Goal: Ask a question

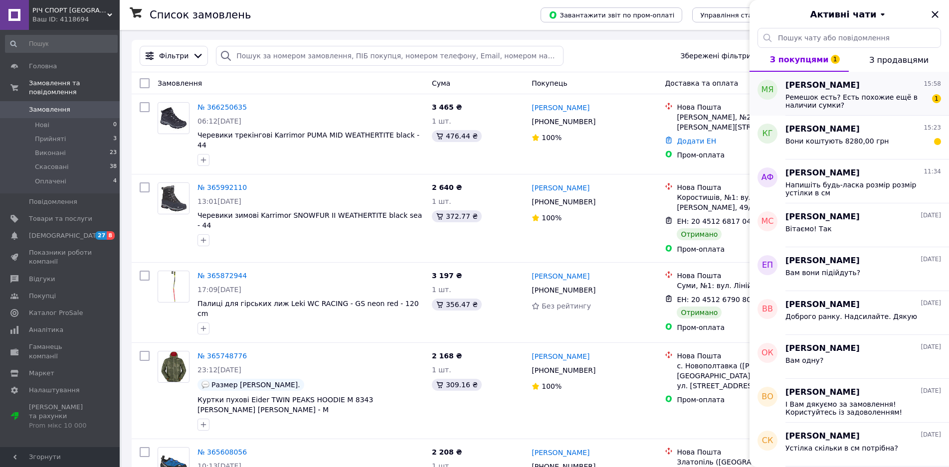
click at [874, 100] on span "Ремешок есть? Есть похожие ещё в наличии сумки?" at bounding box center [857, 101] width 142 height 16
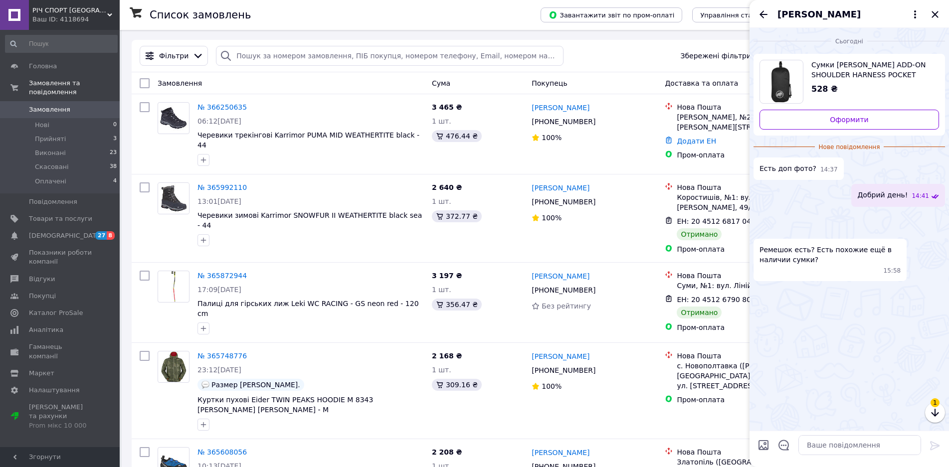
scroll to position [108, 0]
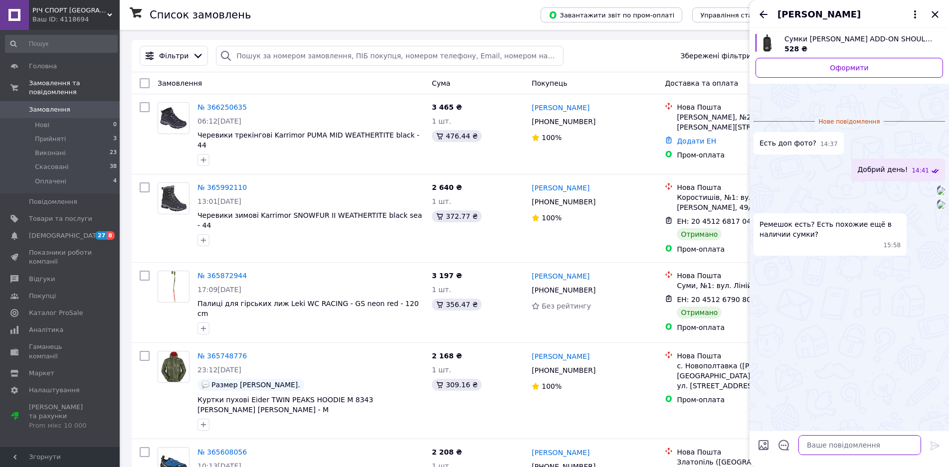
click at [814, 448] on textarea at bounding box center [860, 445] width 123 height 20
type textarea "Без ремешка"
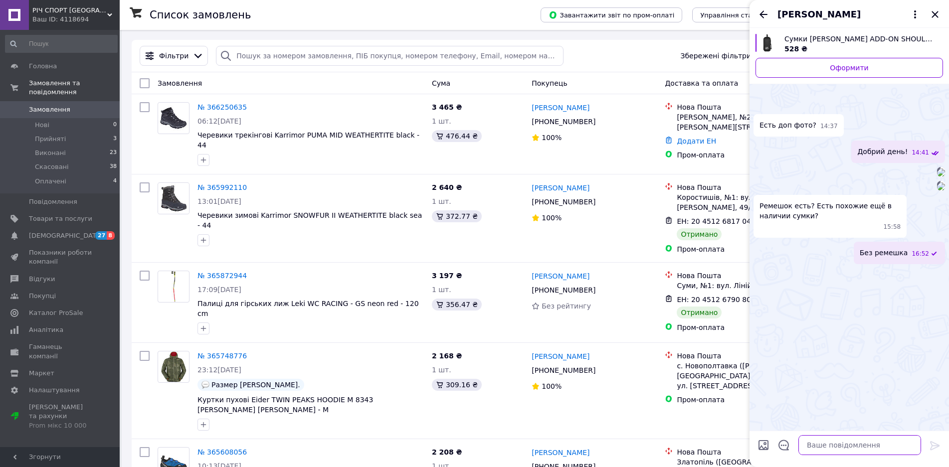
click at [823, 446] on textarea at bounding box center [860, 445] width 123 height 20
type textarea "[PERSON_NAME]"
click at [817, 447] on textarea at bounding box center [860, 445] width 123 height 20
type textarea "[PERSON_NAME] нет"
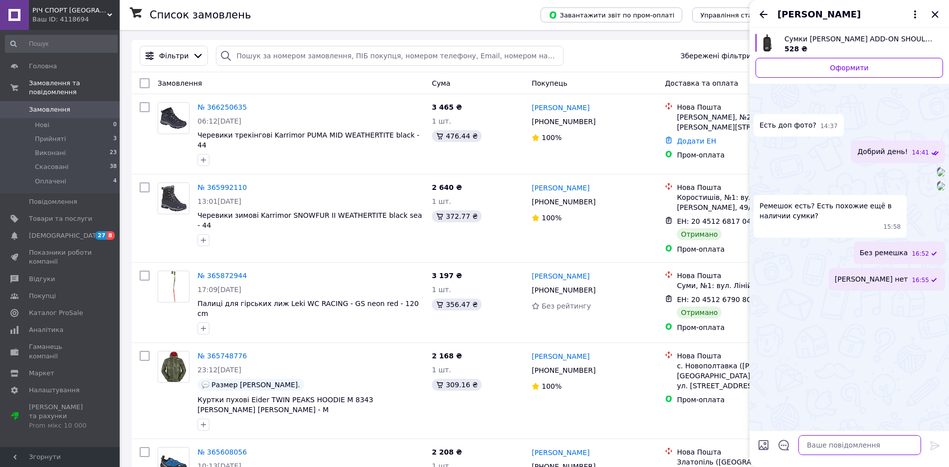
click at [816, 447] on textarea at bounding box center [860, 445] width 123 height 20
type textarea "[PERSON_NAME]"
click at [931, 12] on icon "Закрити" at bounding box center [935, 14] width 12 height 12
